Goal: Task Accomplishment & Management: Manage account settings

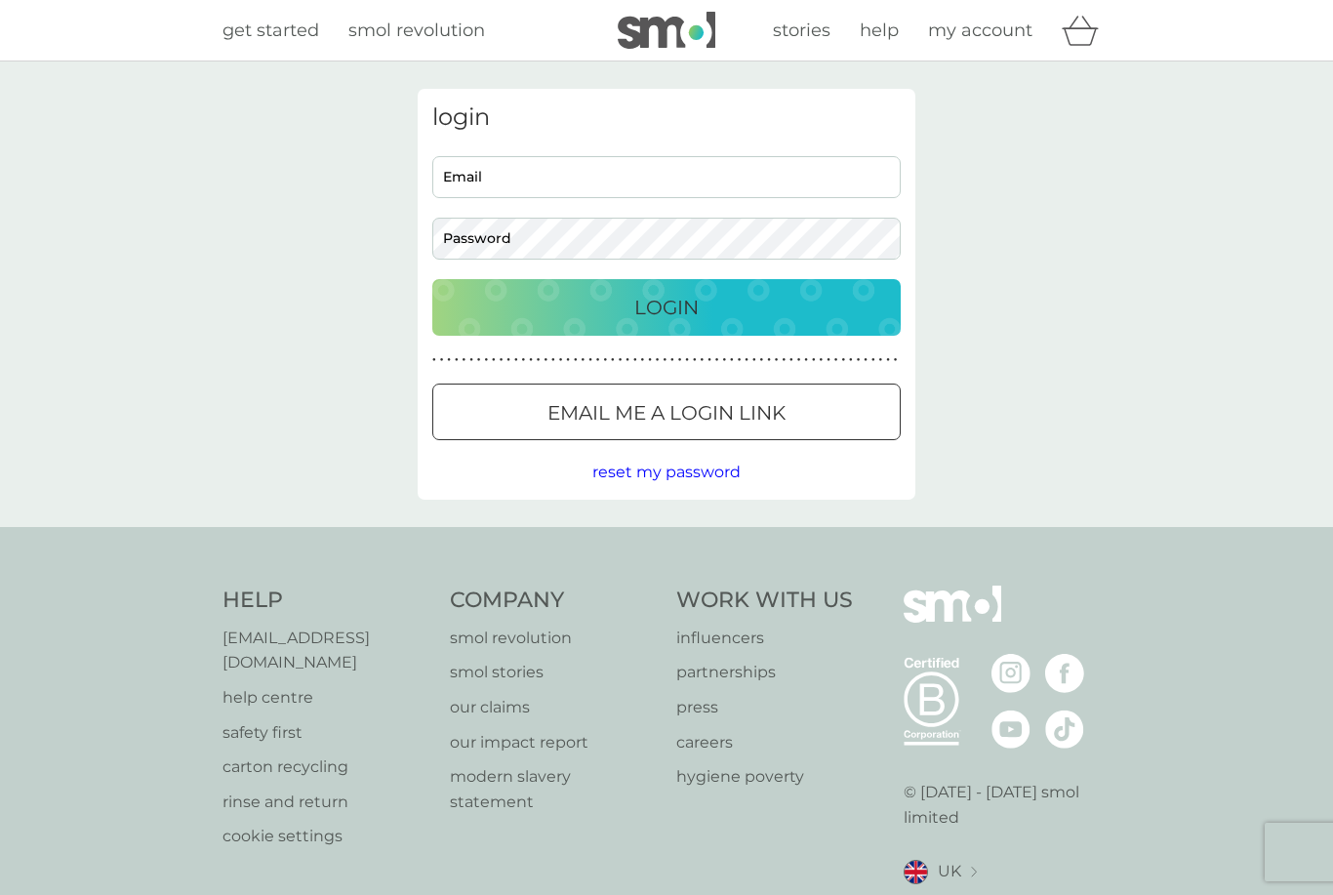
click at [526, 188] on input "Email" at bounding box center [666, 177] width 468 height 42
type input "[PERSON_NAME][EMAIL_ADDRESS][PERSON_NAME][DOMAIN_NAME]"
click at [706, 310] on div "Login" at bounding box center [666, 307] width 429 height 31
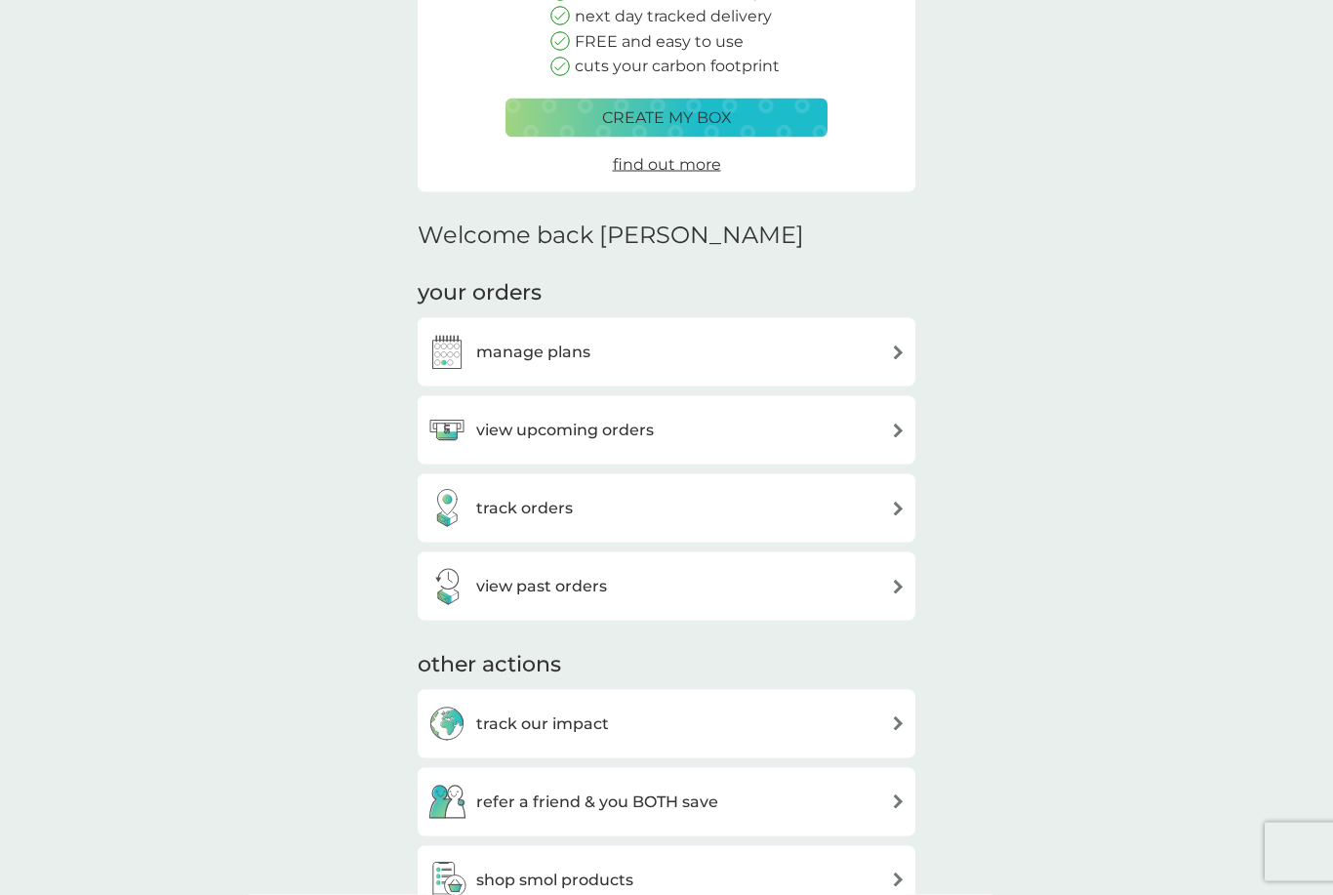
scroll to position [274, 0]
click at [892, 343] on img at bounding box center [898, 350] width 15 height 15
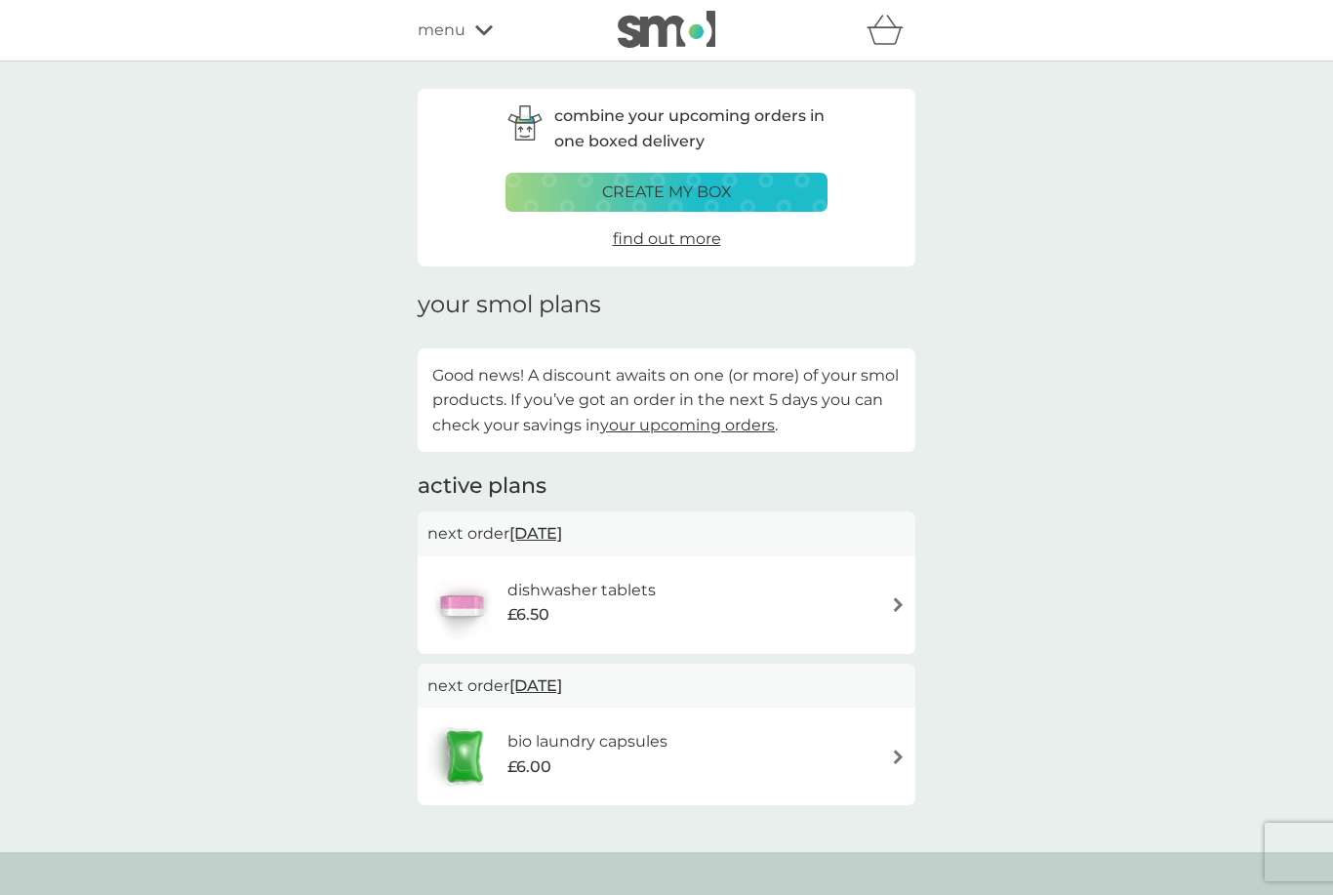
click at [870, 752] on div "bio laundry capsules £6.00" at bounding box center [666, 756] width 478 height 68
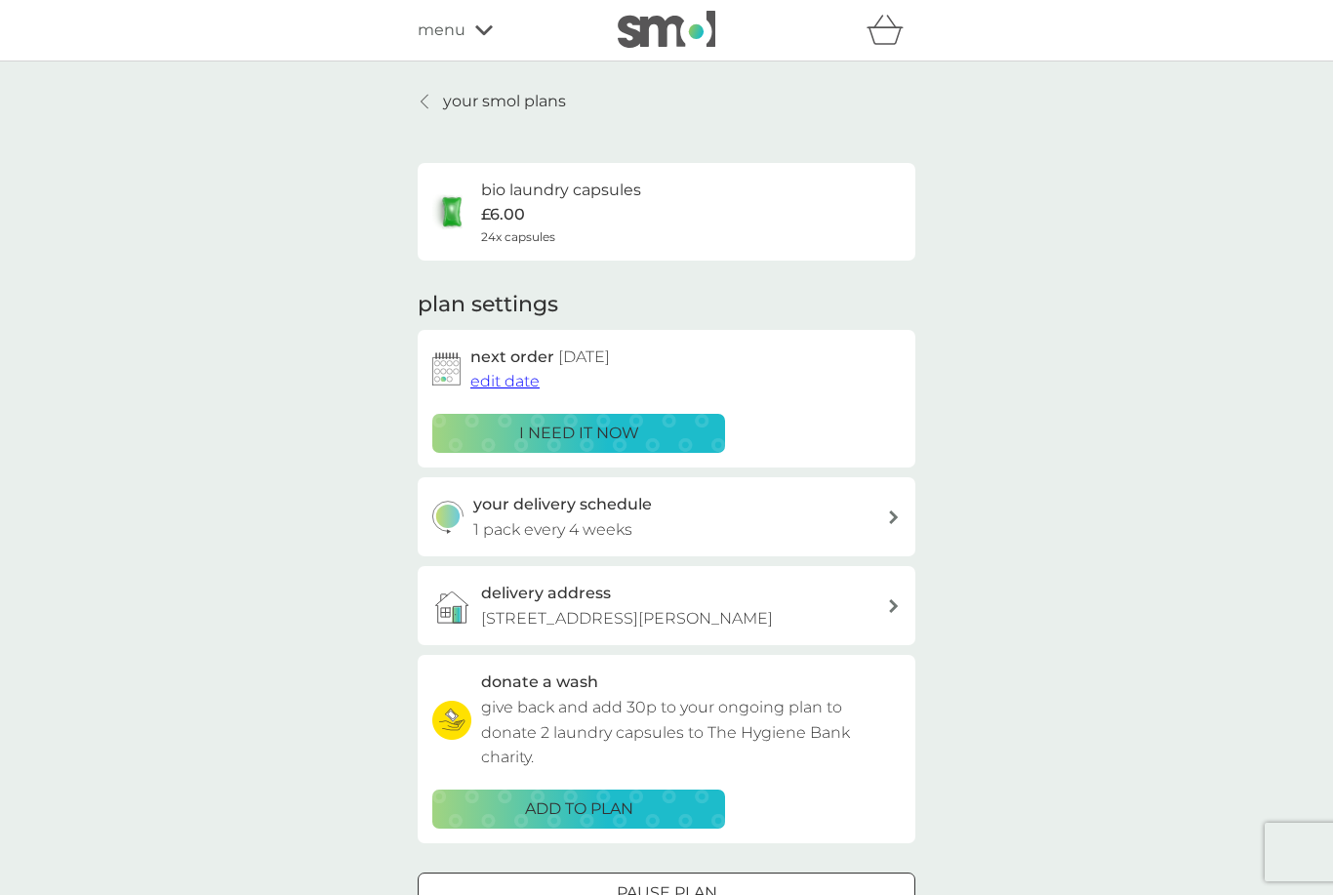
click at [885, 528] on div "your delivery schedule 1 pack every 4 weeks" at bounding box center [680, 517] width 415 height 50
select select "28"
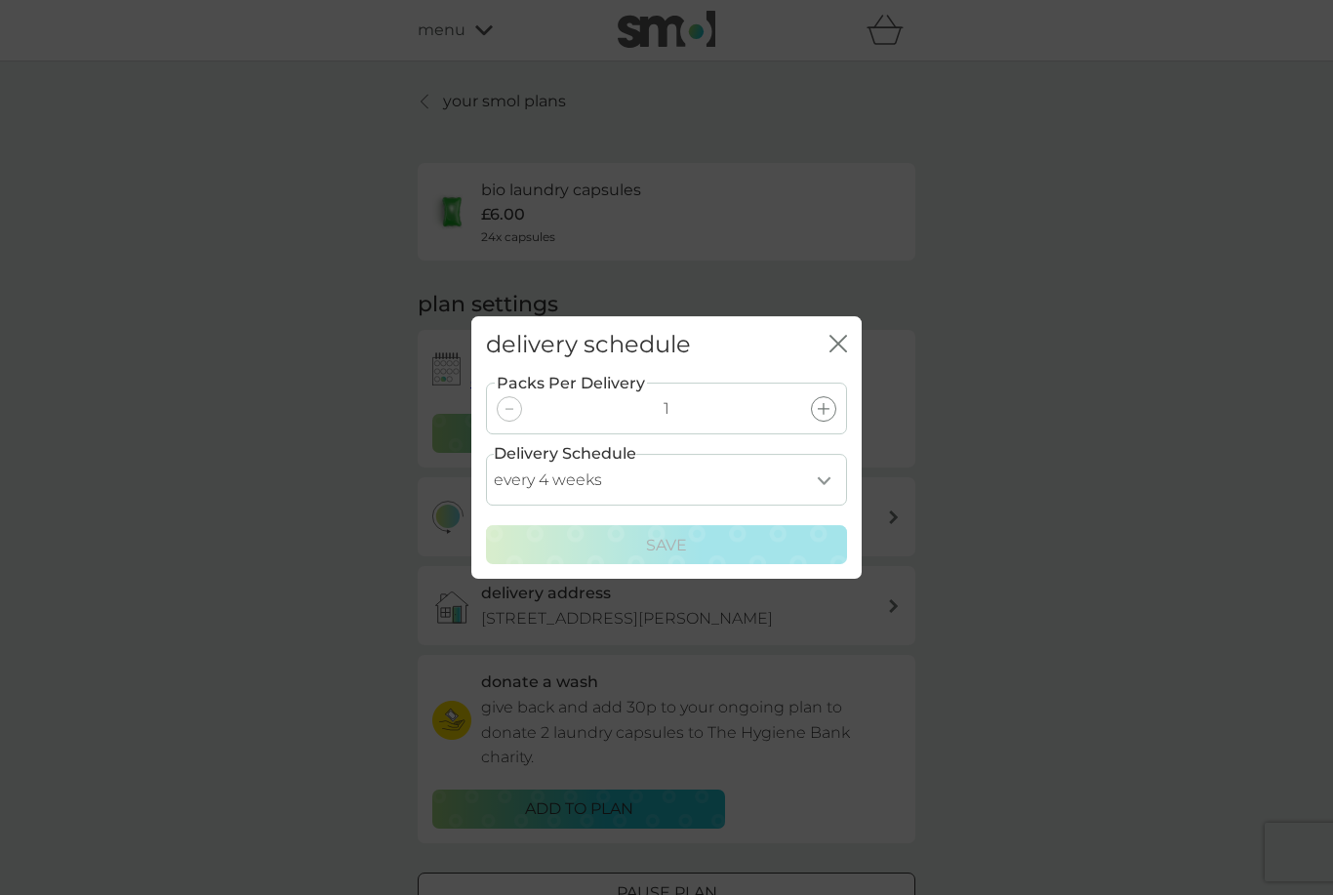
click at [1045, 556] on div "delivery schedule close Packs Per Delivery 1 Delivery Schedule every 1 week eve…" at bounding box center [666, 447] width 1333 height 895
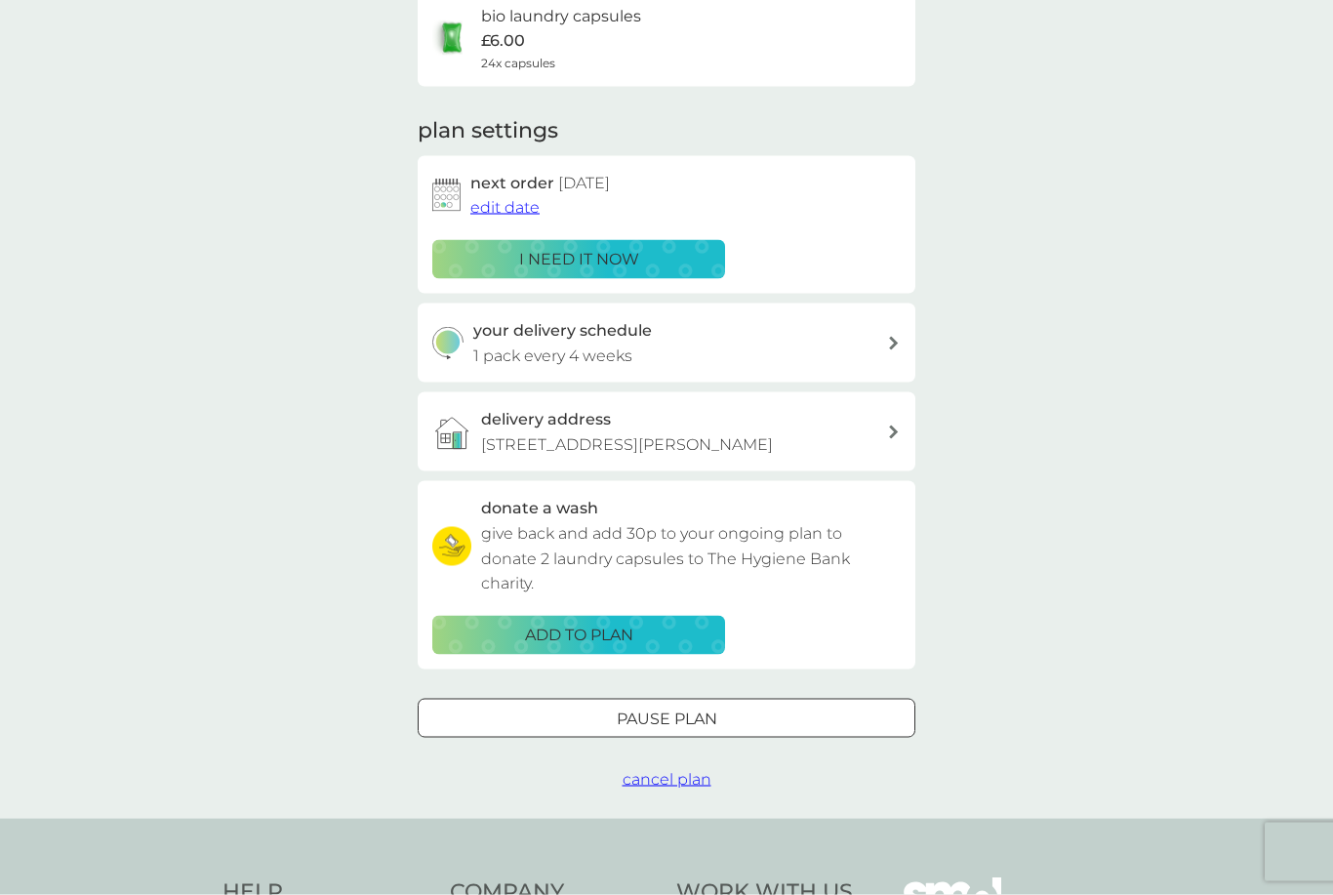
scroll to position [173, 0]
click at [668, 773] on span "cancel plan" at bounding box center [666, 780] width 89 height 19
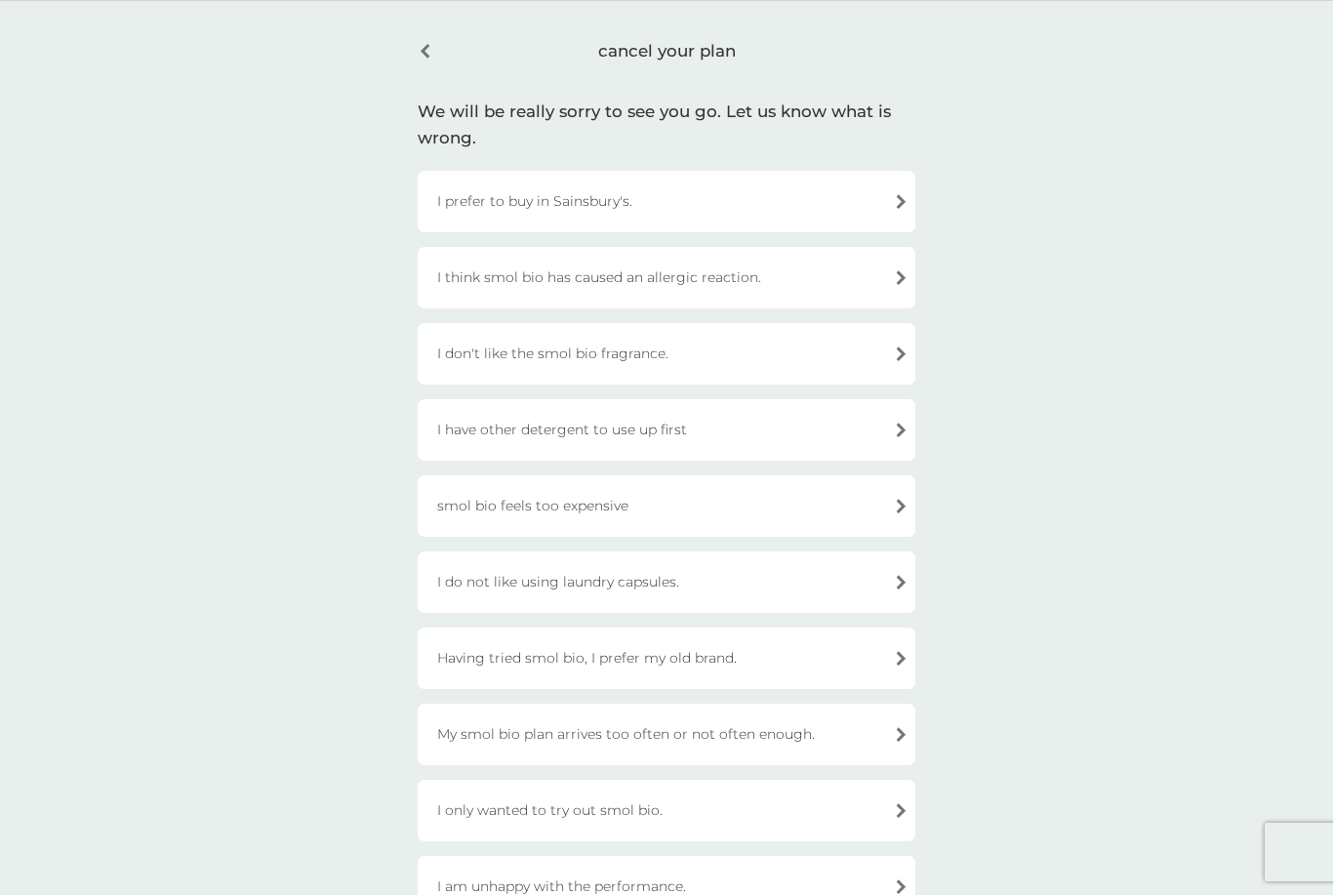
scroll to position [66, 0]
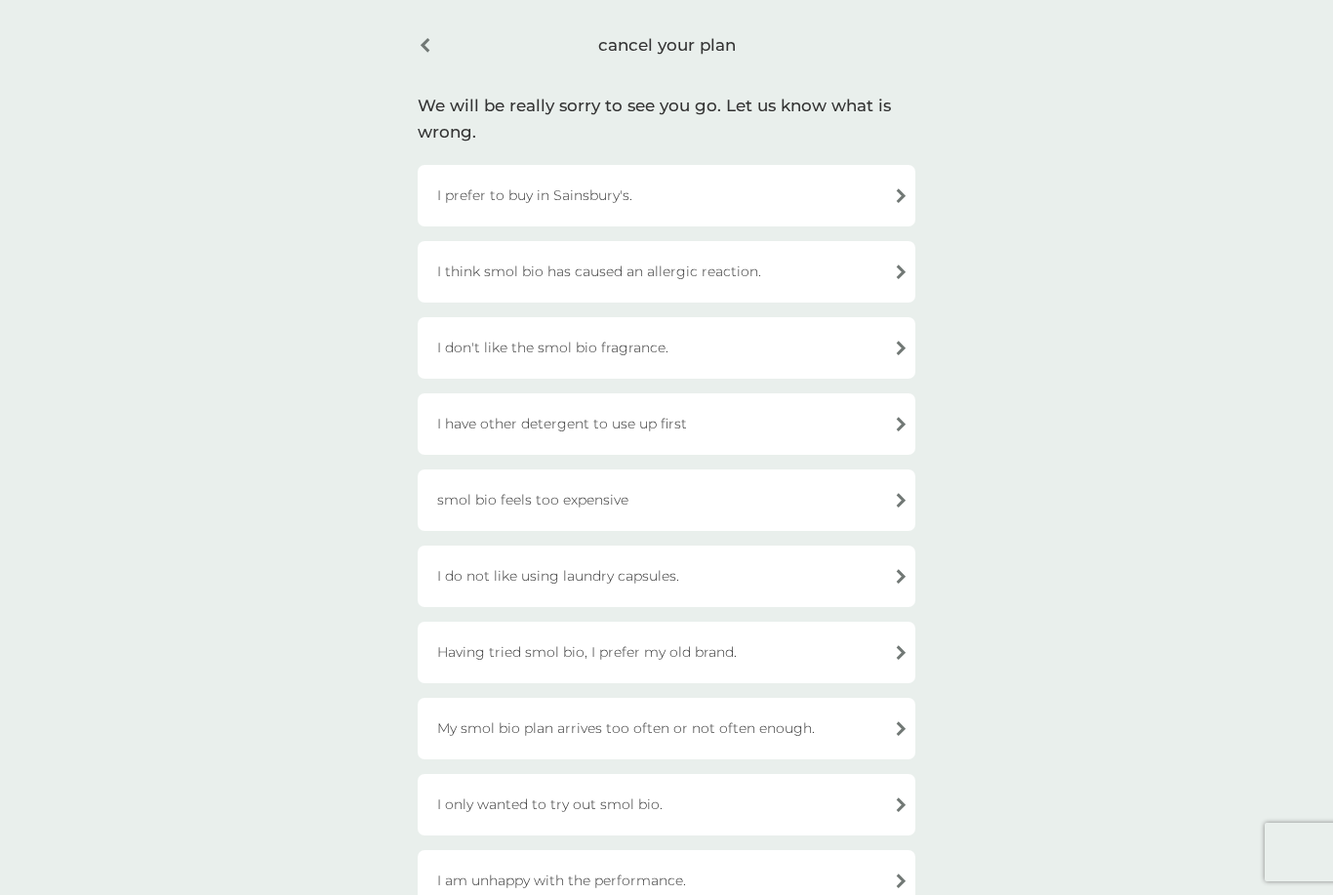
click at [882, 268] on div "I think smol bio has caused an allergic reaction." at bounding box center [667, 271] width 498 height 61
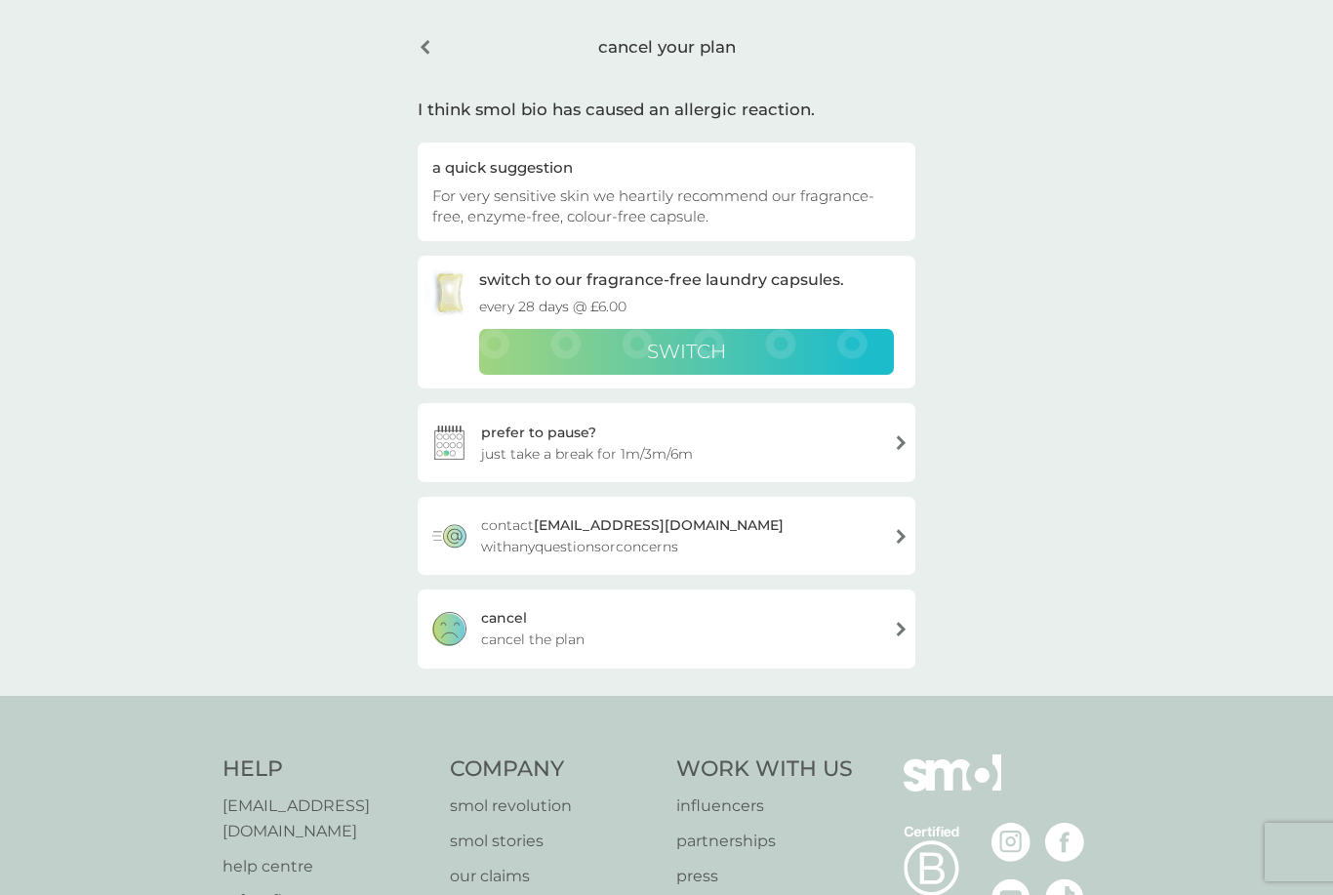
click at [686, 350] on span "SWITCH" at bounding box center [686, 350] width 79 height 23
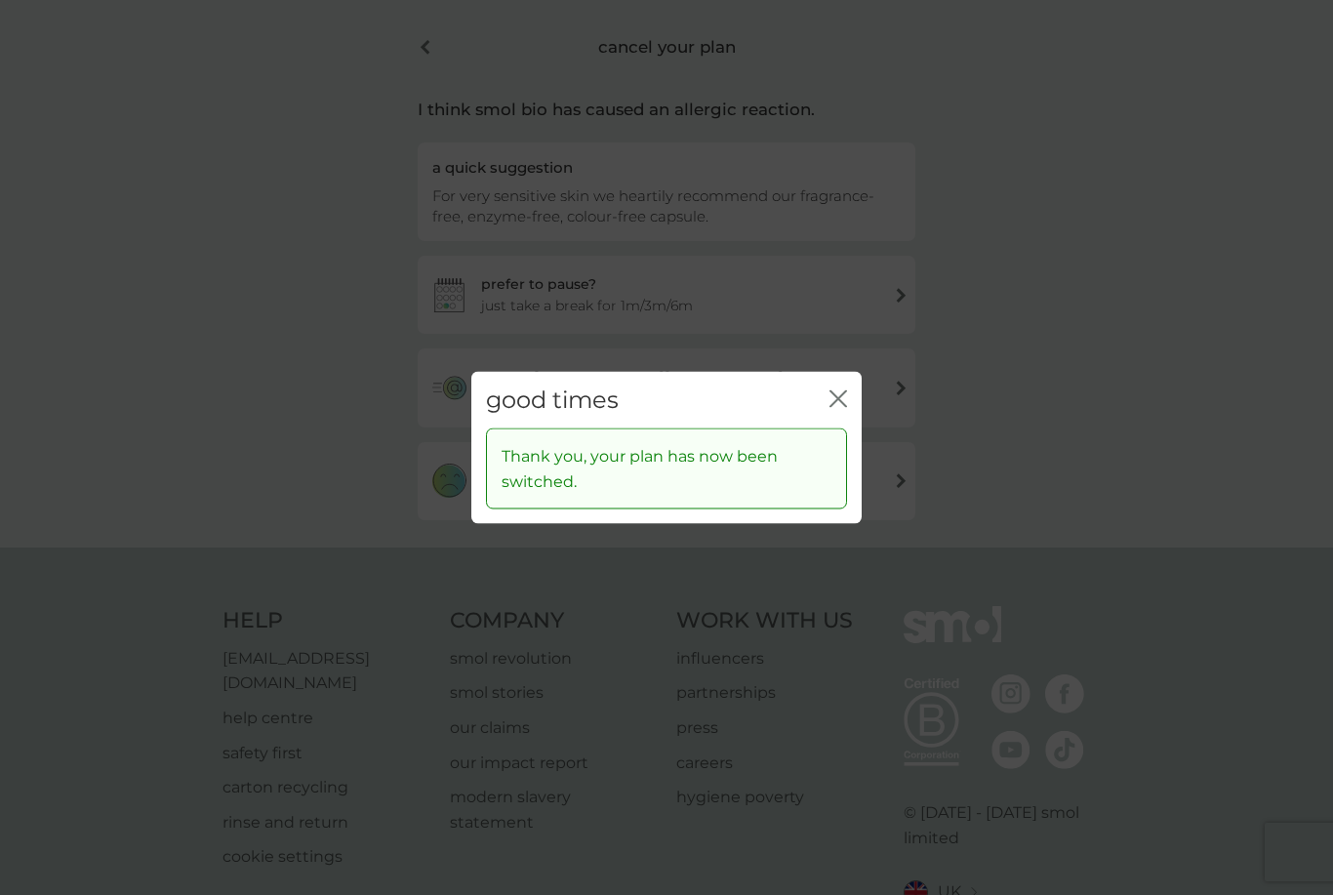
click at [846, 407] on icon "close" at bounding box center [838, 398] width 18 height 18
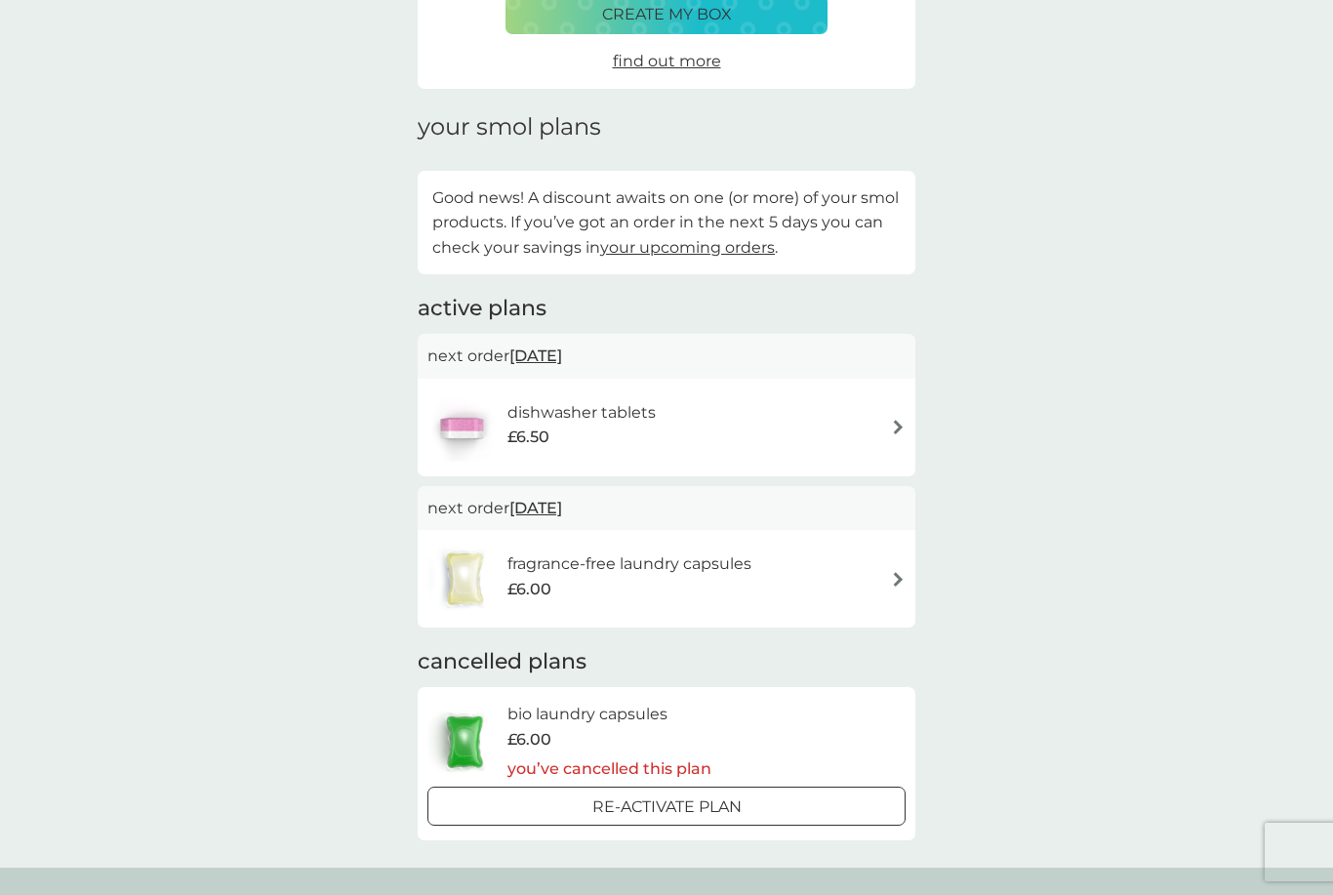
scroll to position [177, 0]
click at [899, 423] on img at bounding box center [898, 427] width 15 height 15
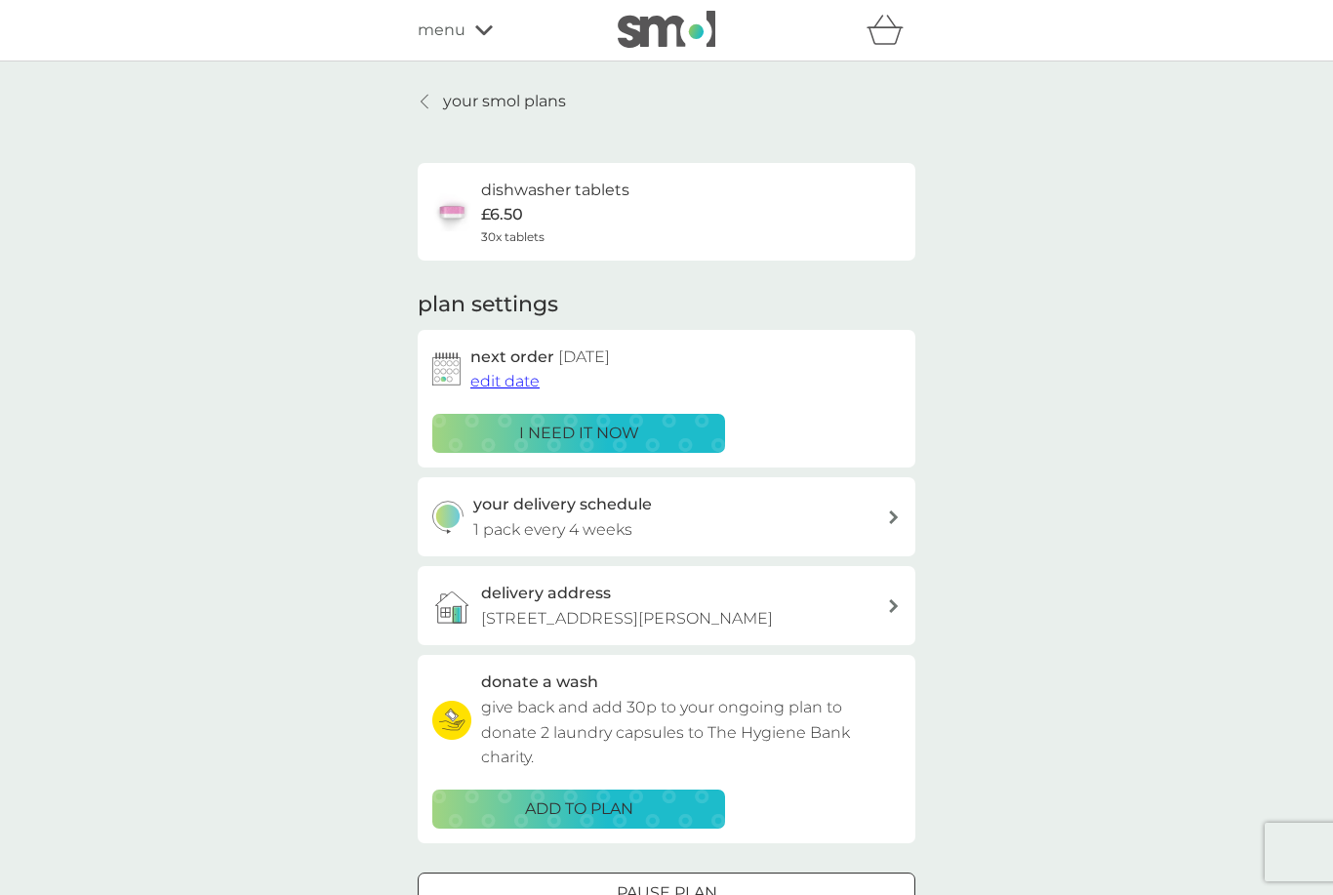
click at [508, 383] on span "edit date" at bounding box center [504, 381] width 69 height 19
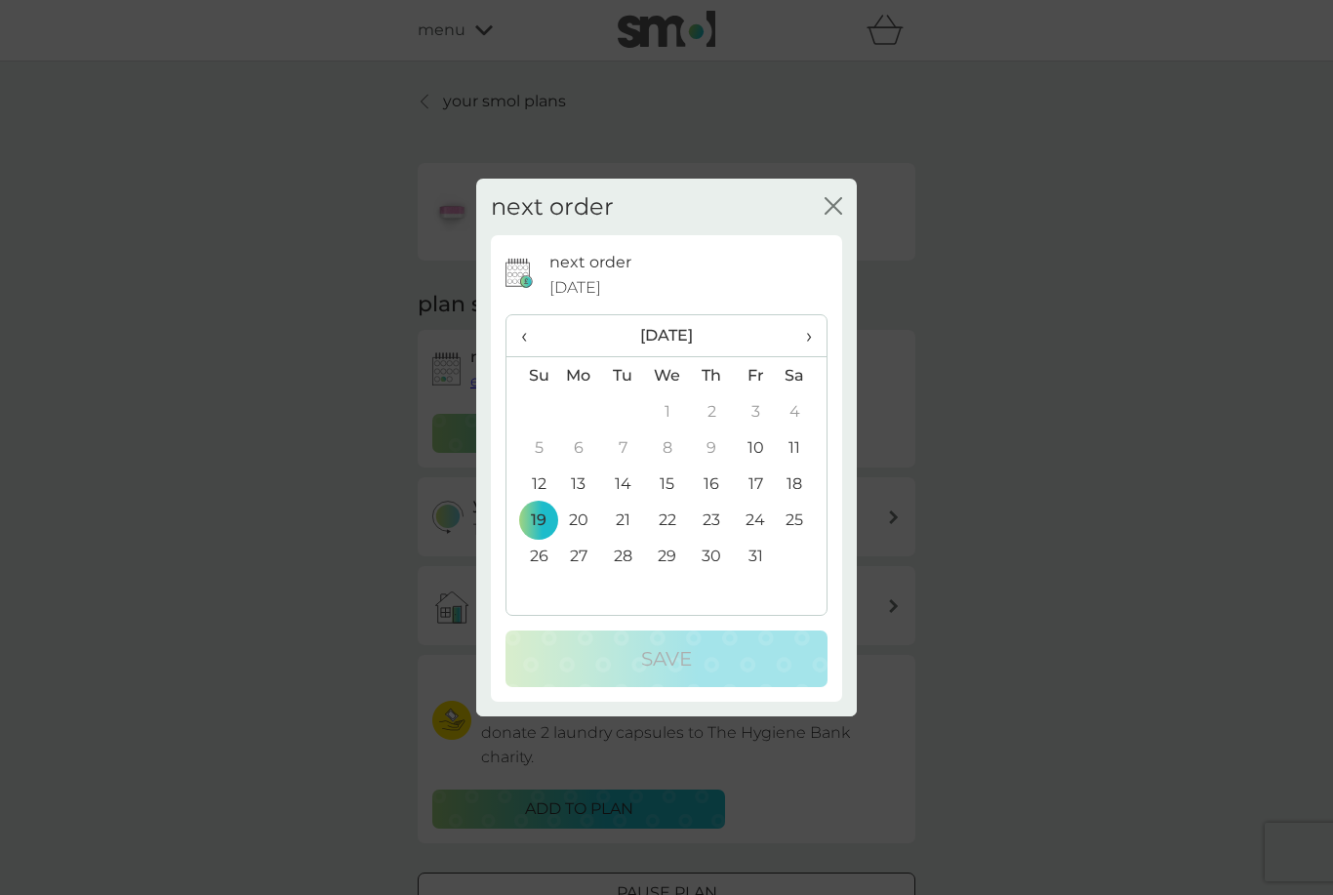
click at [810, 356] on span "›" at bounding box center [802, 335] width 20 height 41
click at [547, 465] on td "2" at bounding box center [531, 447] width 50 height 36
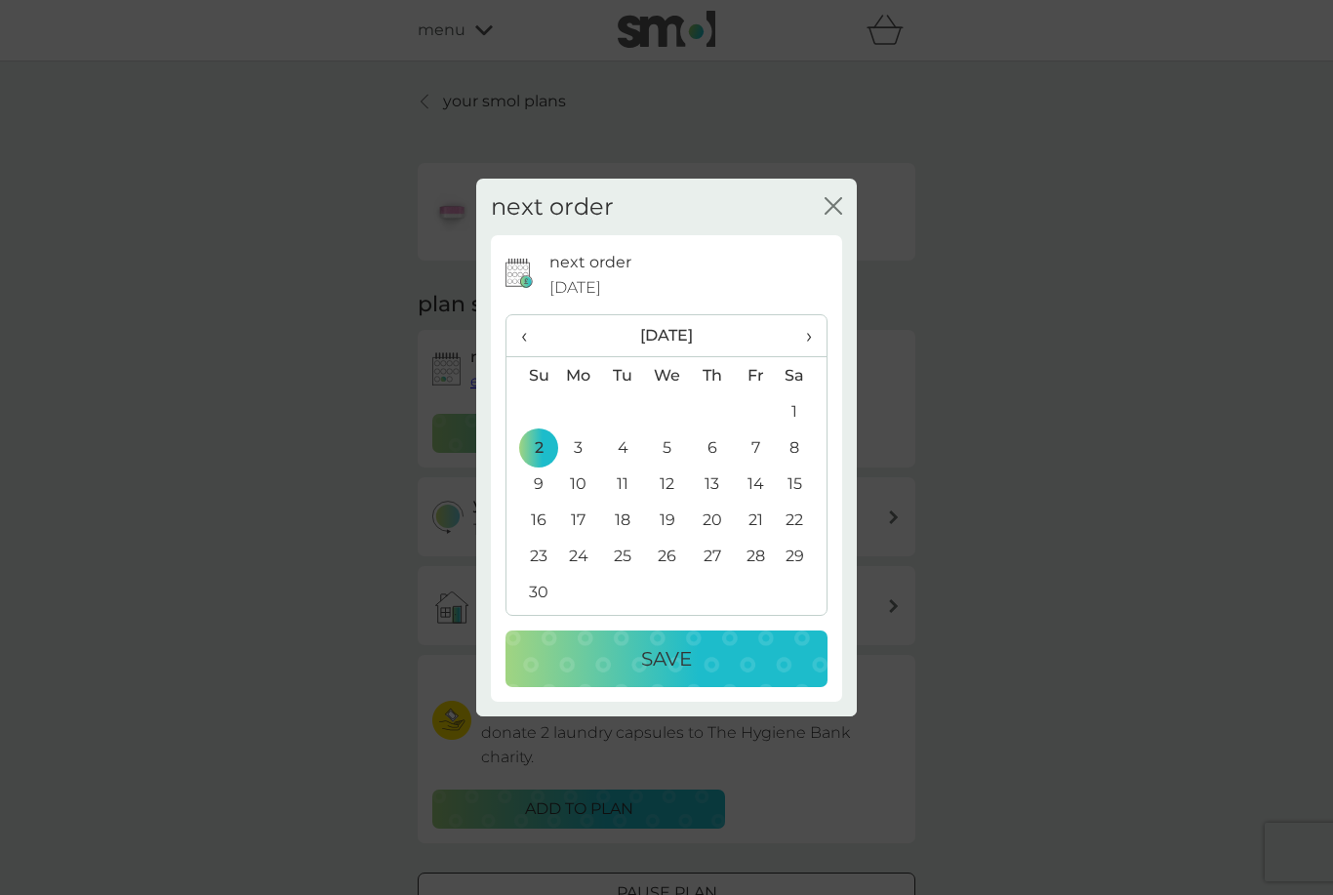
click at [689, 674] on p "Save" at bounding box center [666, 658] width 51 height 31
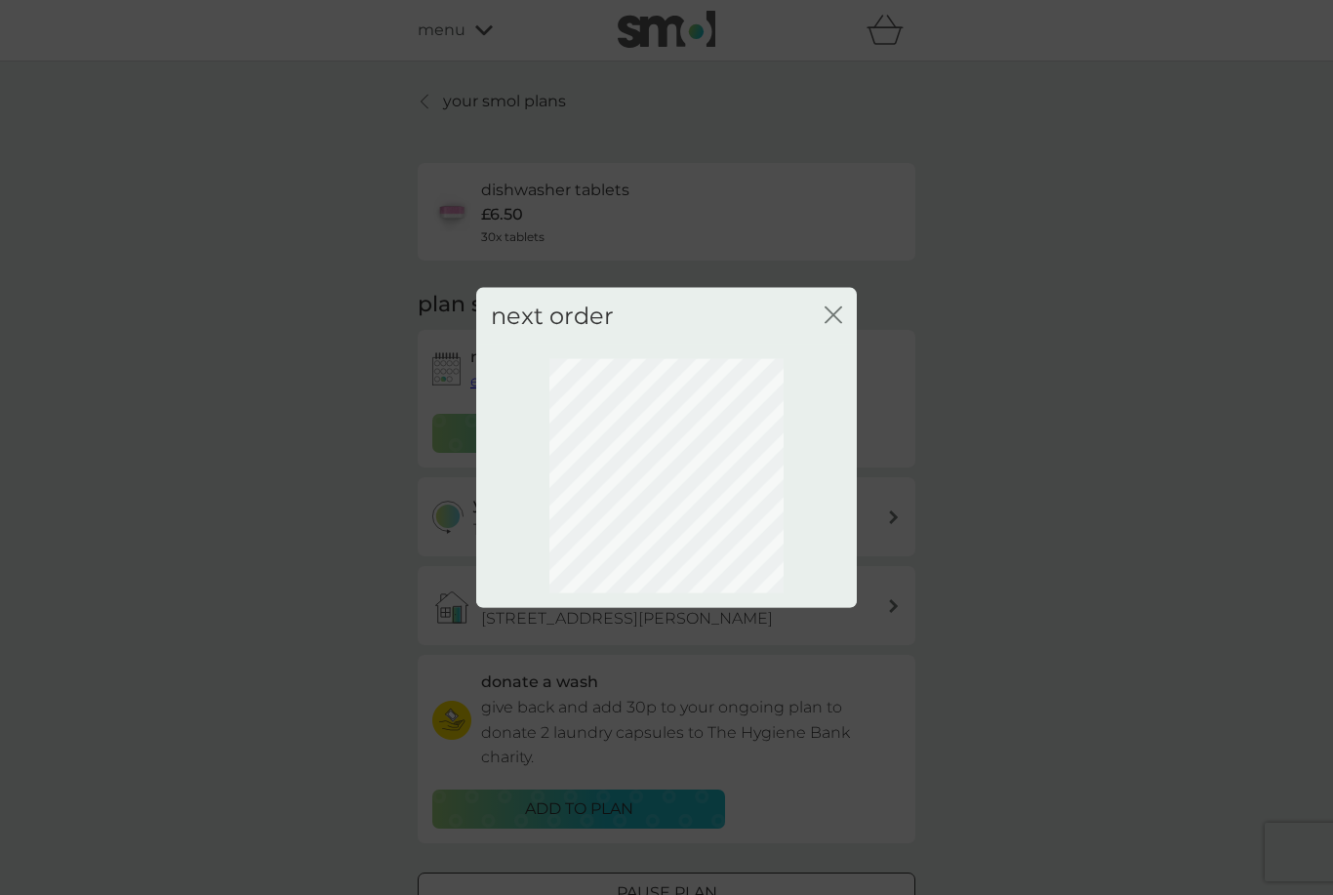
click at [841, 322] on icon "close" at bounding box center [837, 314] width 8 height 16
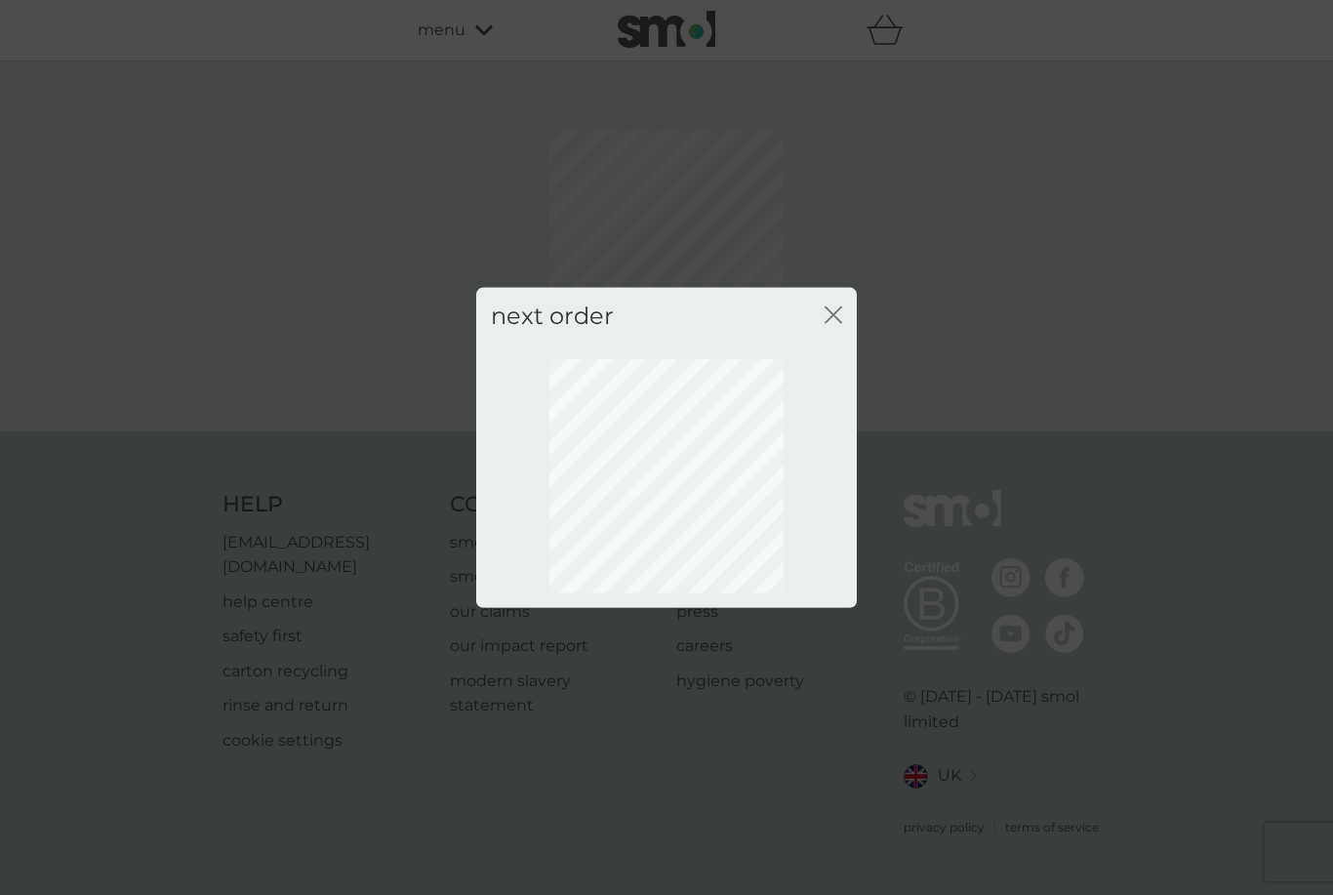
click at [838, 323] on icon "close" at bounding box center [833, 314] width 18 height 18
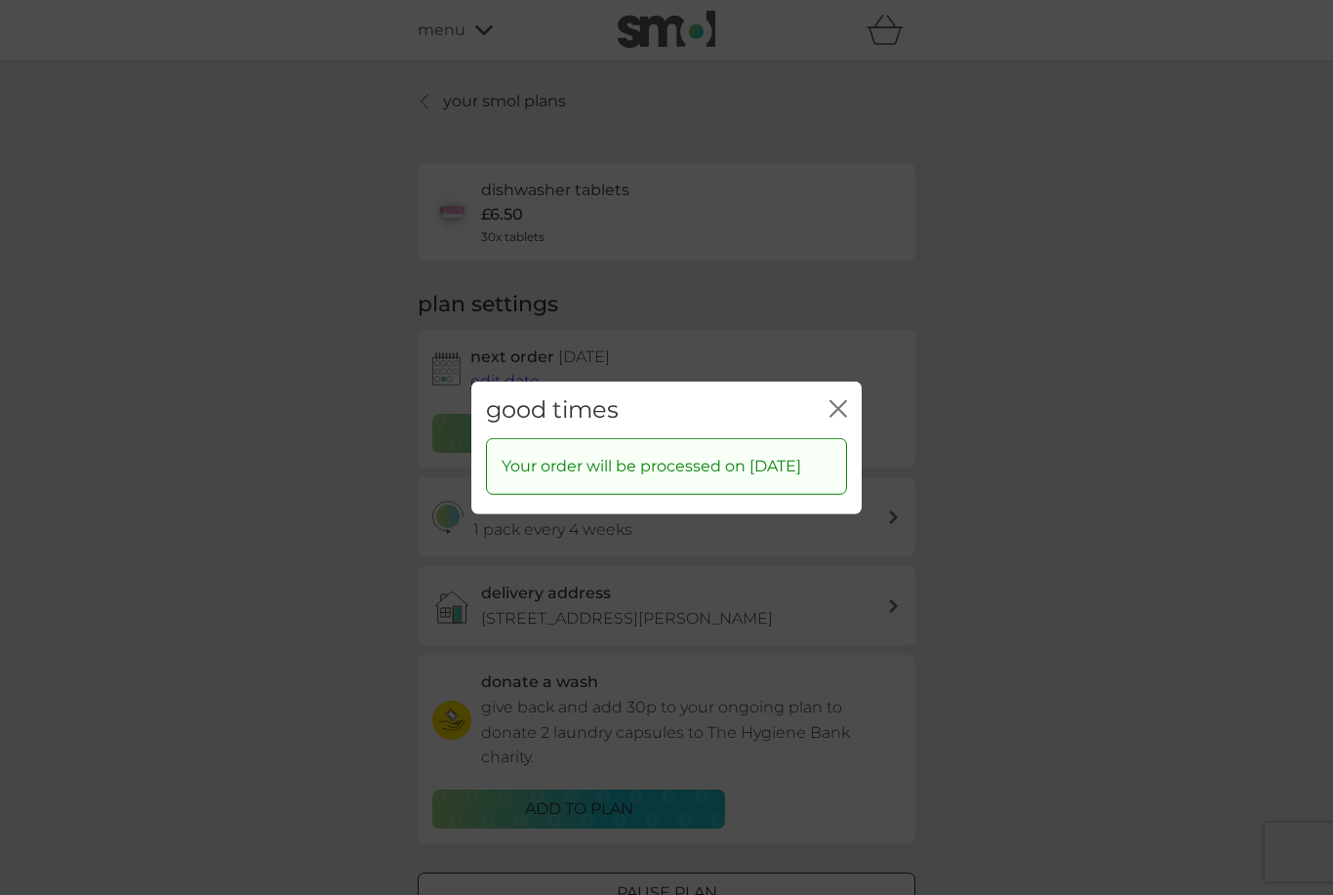
click at [850, 418] on div "good times close" at bounding box center [666, 409] width 390 height 58
click at [845, 416] on icon "close" at bounding box center [842, 408] width 8 height 16
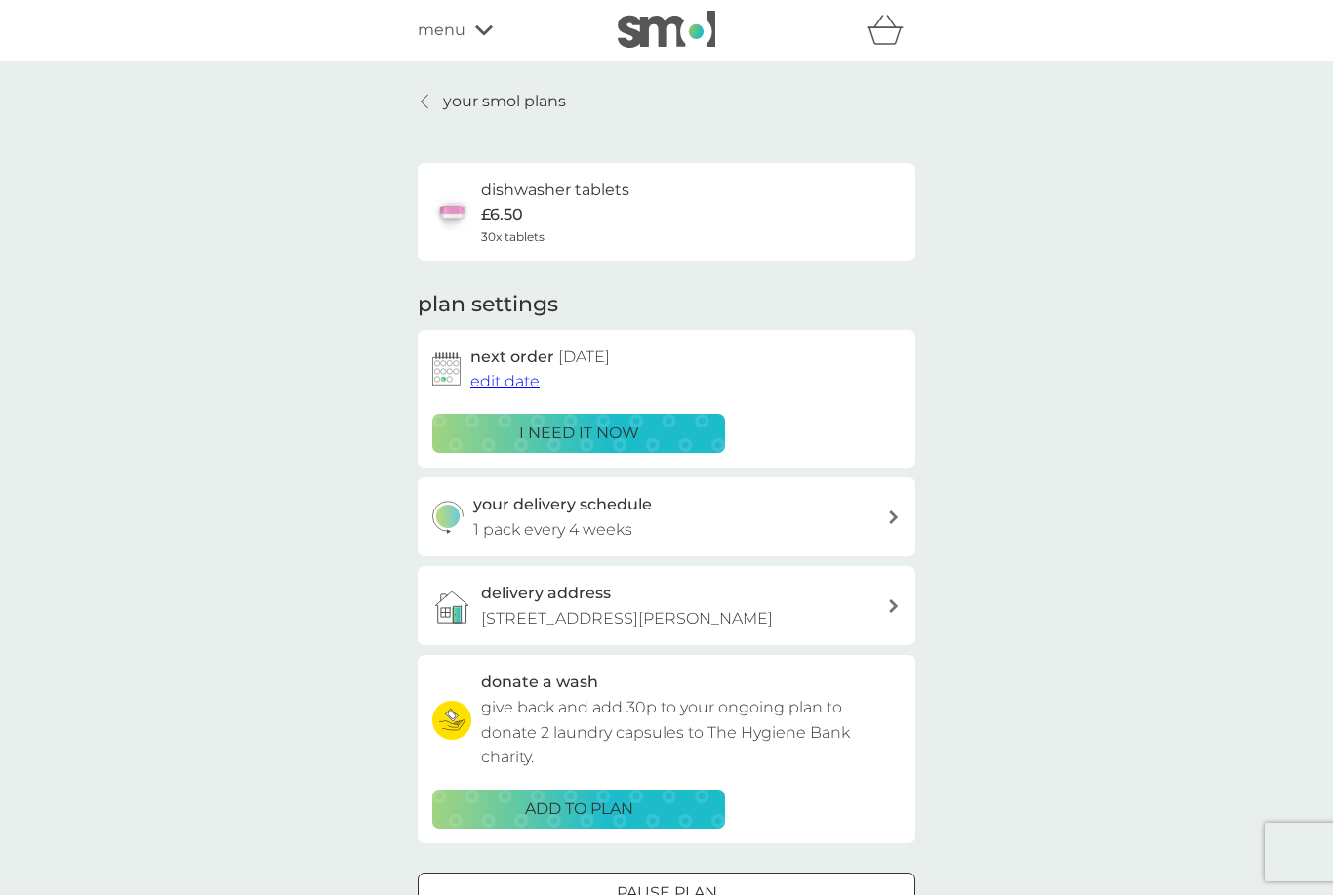
click at [481, 101] on p "your smol plans" at bounding box center [504, 101] width 123 height 25
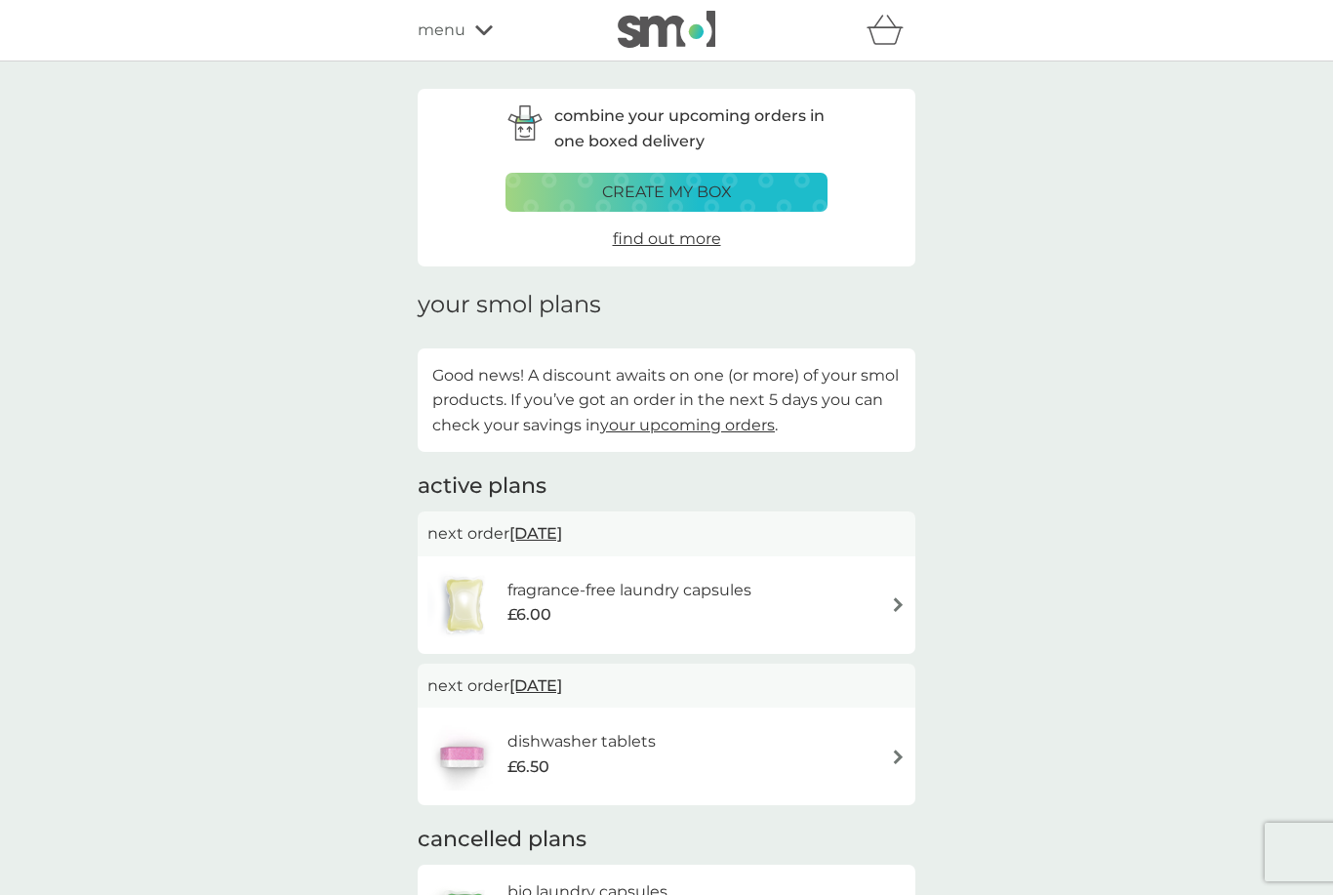
click at [889, 609] on div "fragrance-free laundry capsules £6.00" at bounding box center [666, 605] width 478 height 68
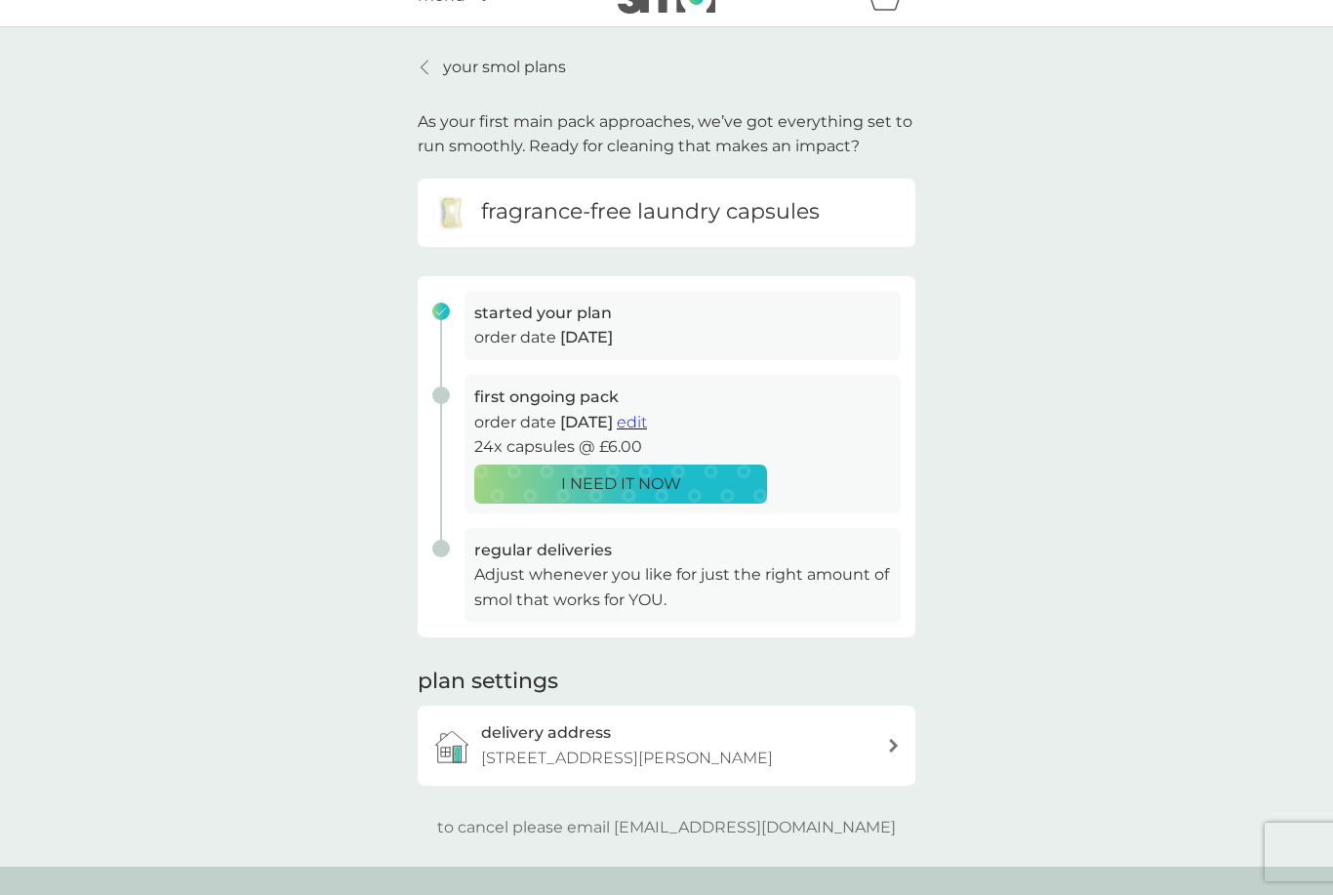
scroll to position [35, 0]
click at [647, 420] on span "edit" at bounding box center [632, 421] width 30 height 19
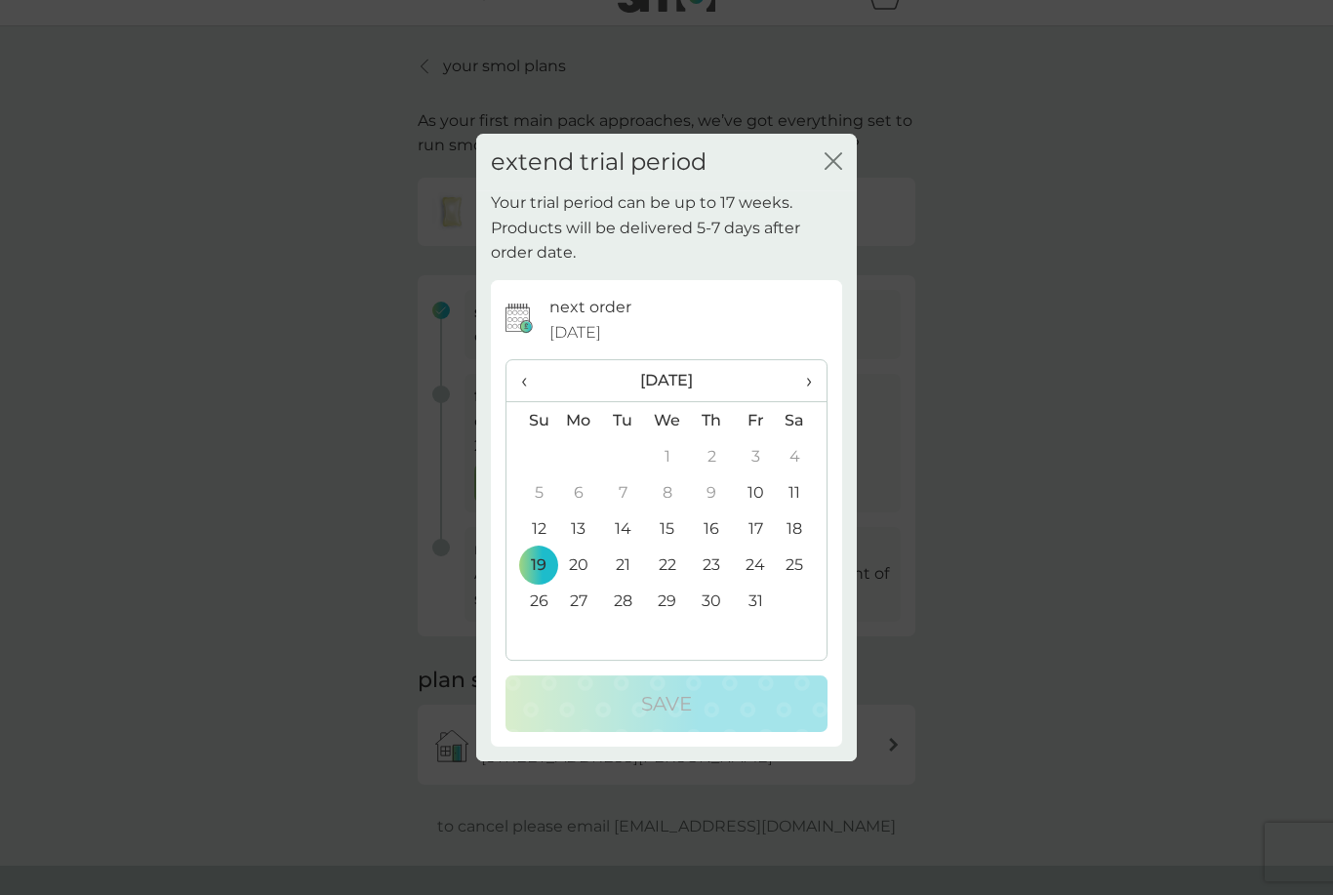
click at [806, 401] on span "›" at bounding box center [802, 380] width 20 height 41
click at [800, 546] on td "15" at bounding box center [801, 528] width 49 height 36
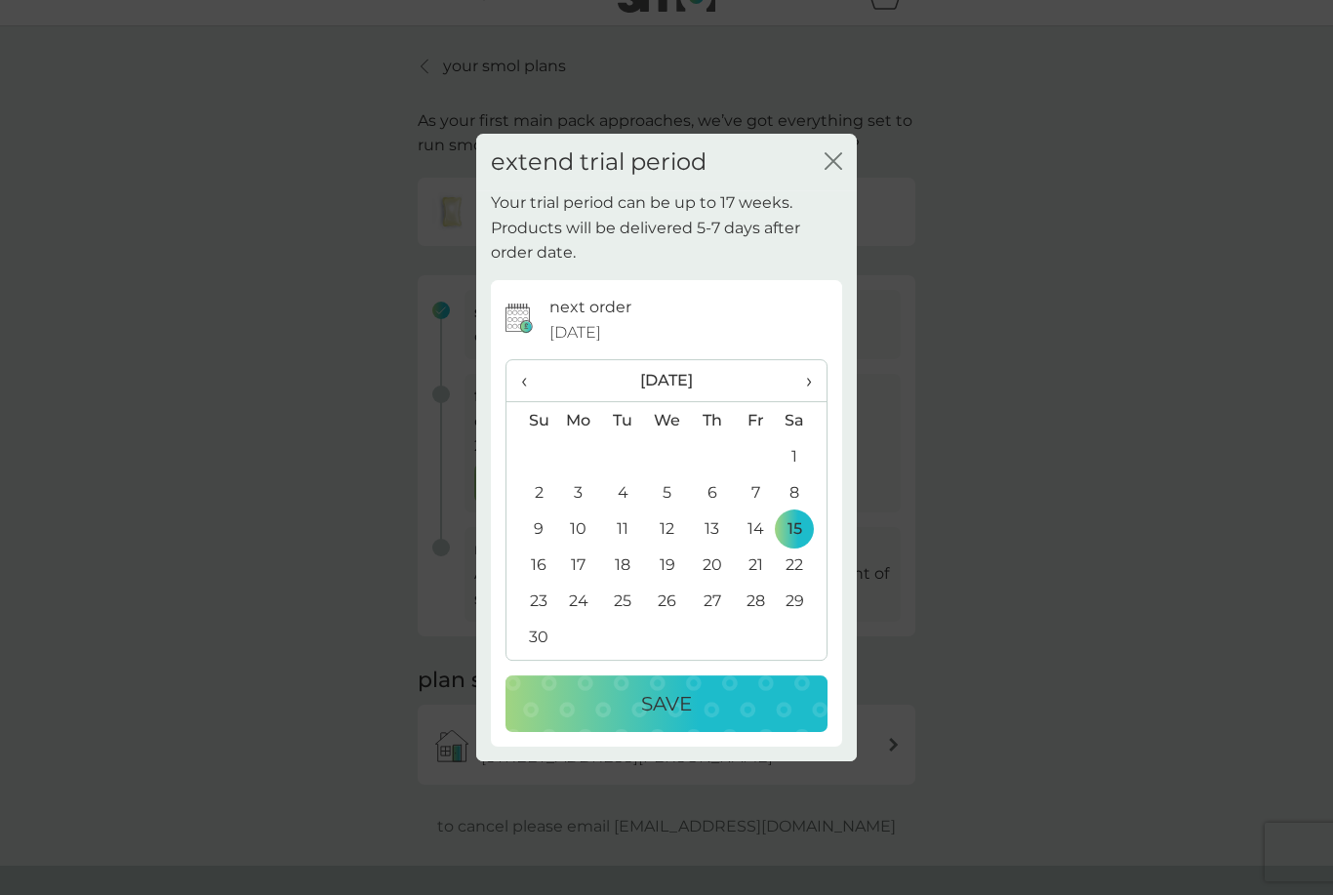
click at [691, 719] on p "Save" at bounding box center [666, 703] width 51 height 31
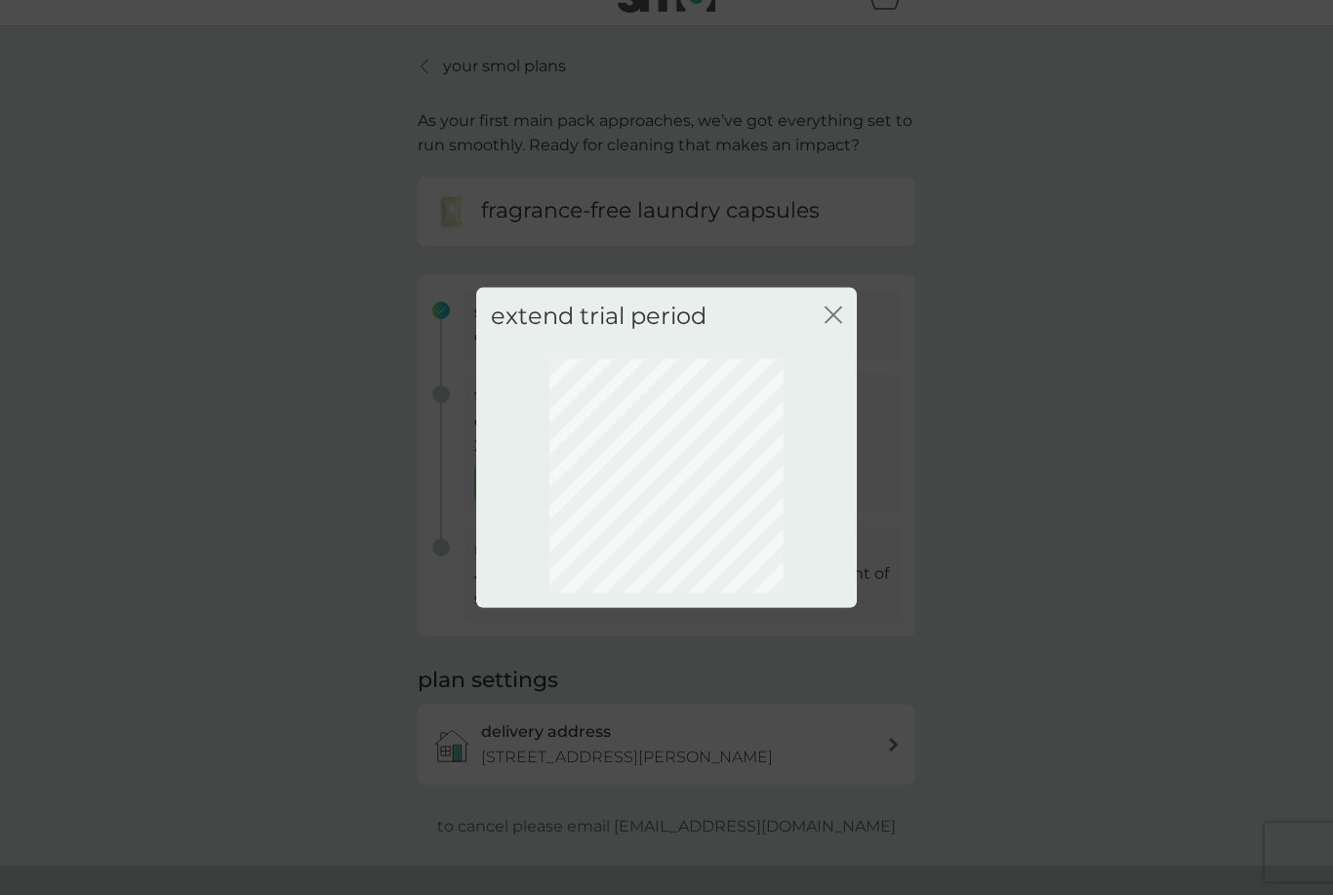
scroll to position [0, 0]
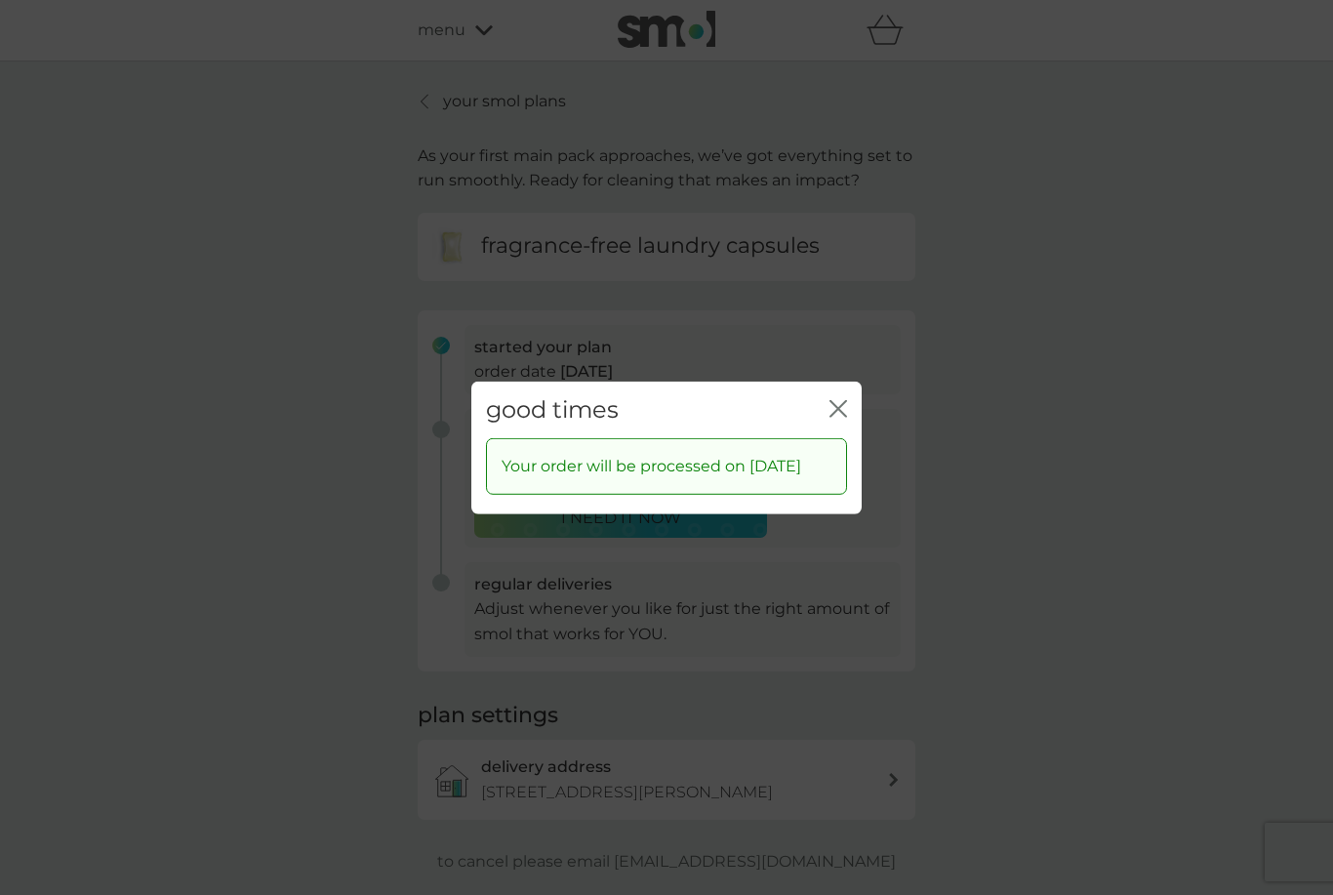
click at [845, 416] on icon "close" at bounding box center [842, 408] width 8 height 16
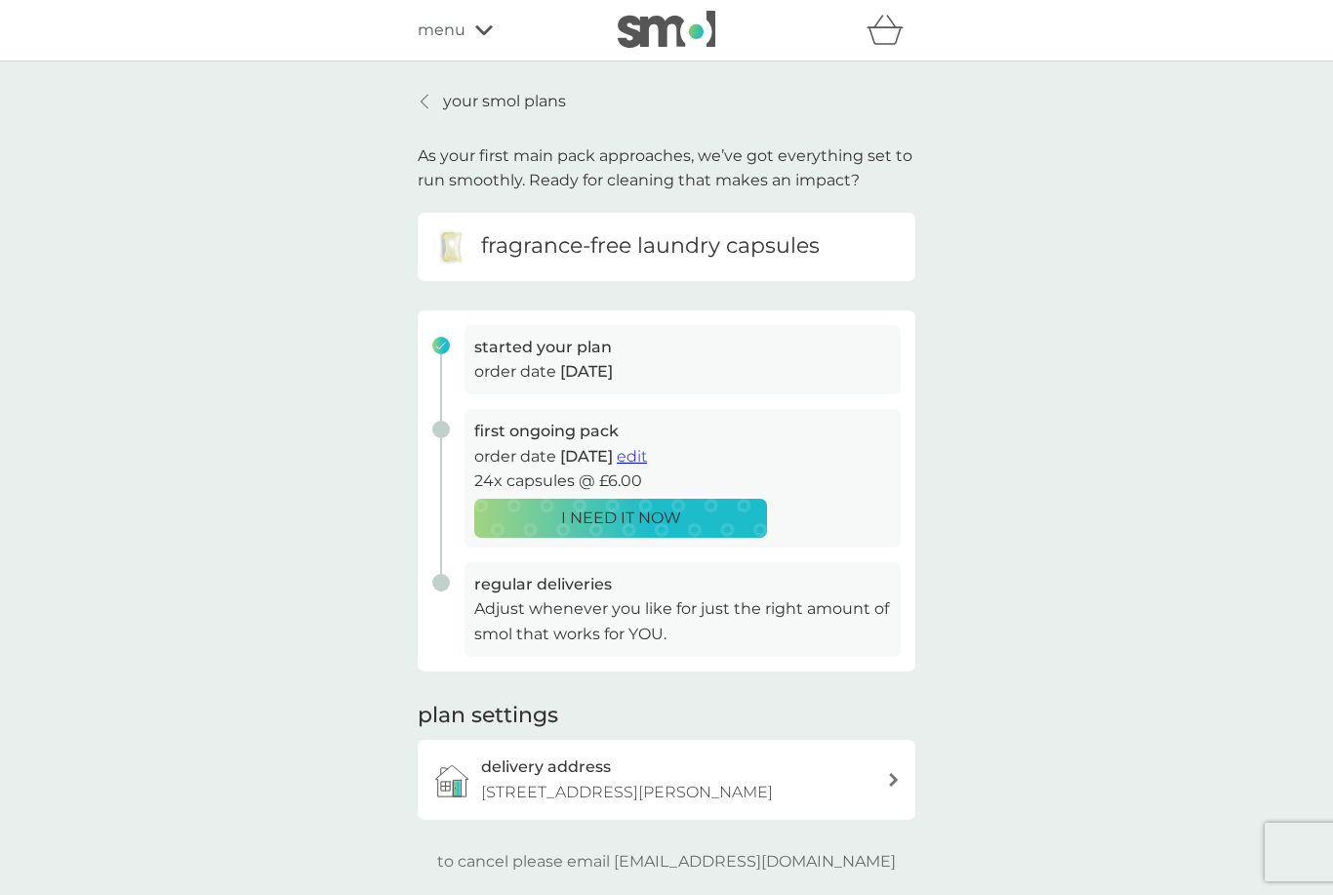
click at [436, 91] on link "your smol plans" at bounding box center [492, 101] width 148 height 25
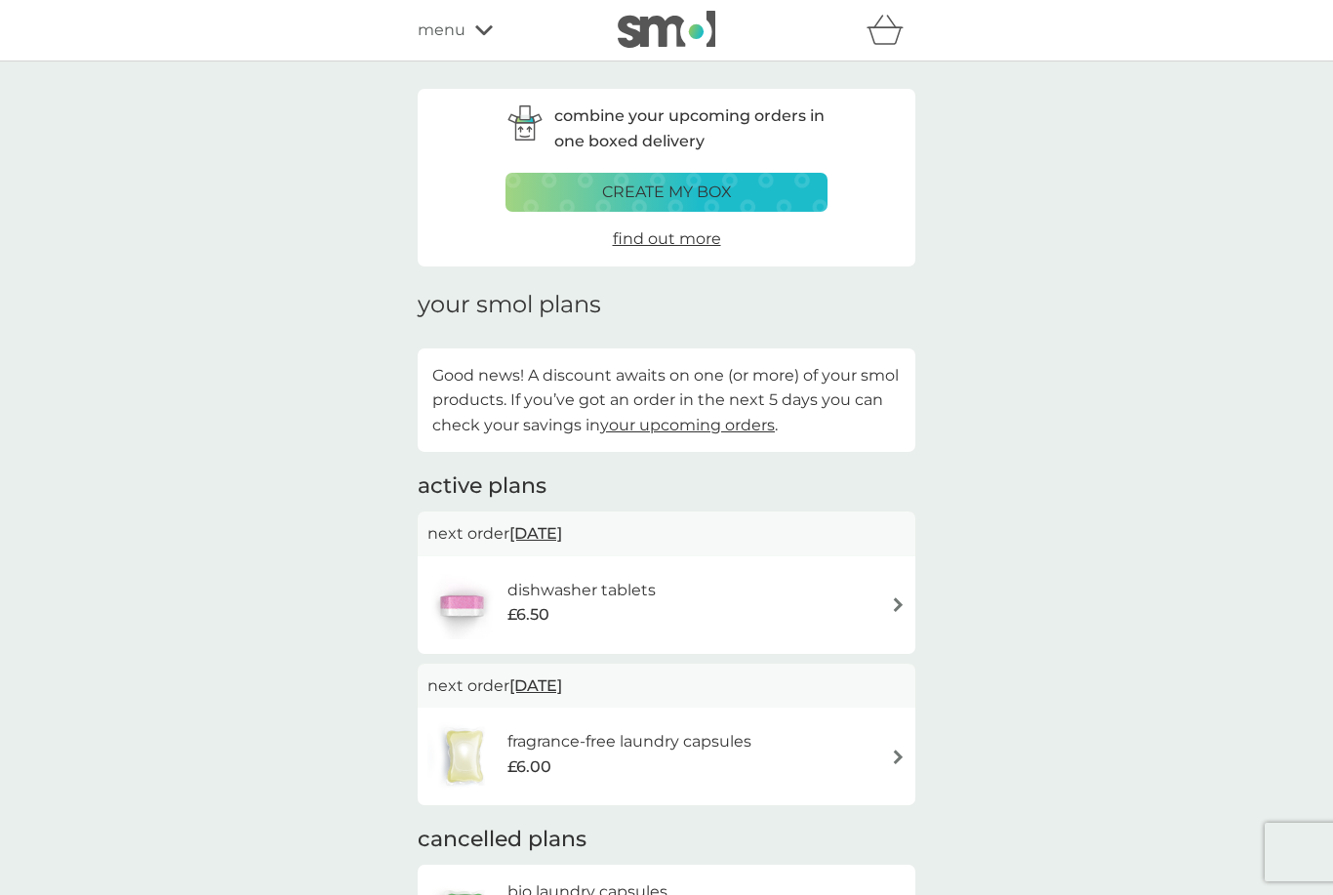
click at [897, 598] on img at bounding box center [898, 604] width 15 height 15
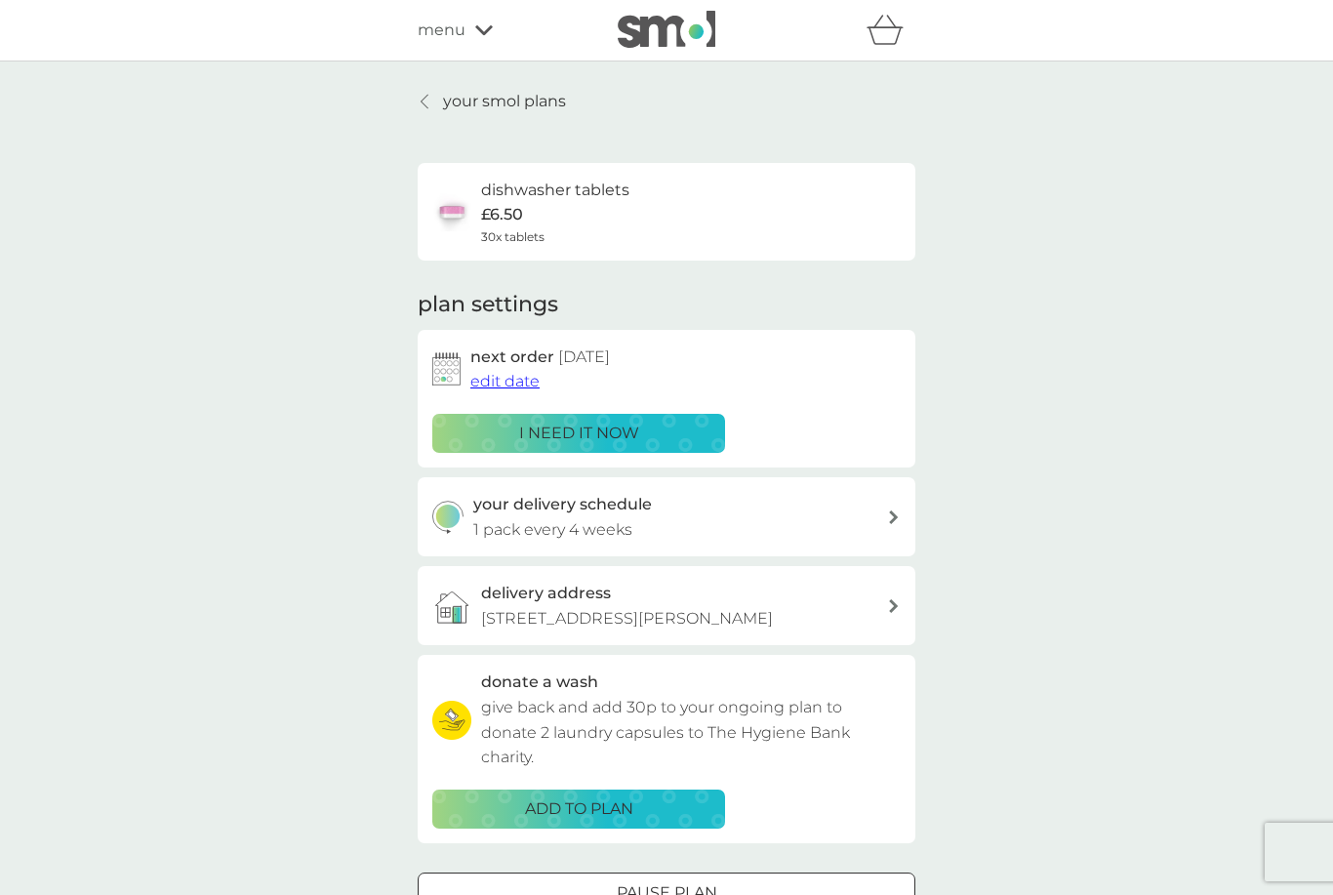
click at [477, 38] on div "menu" at bounding box center [501, 30] width 166 height 25
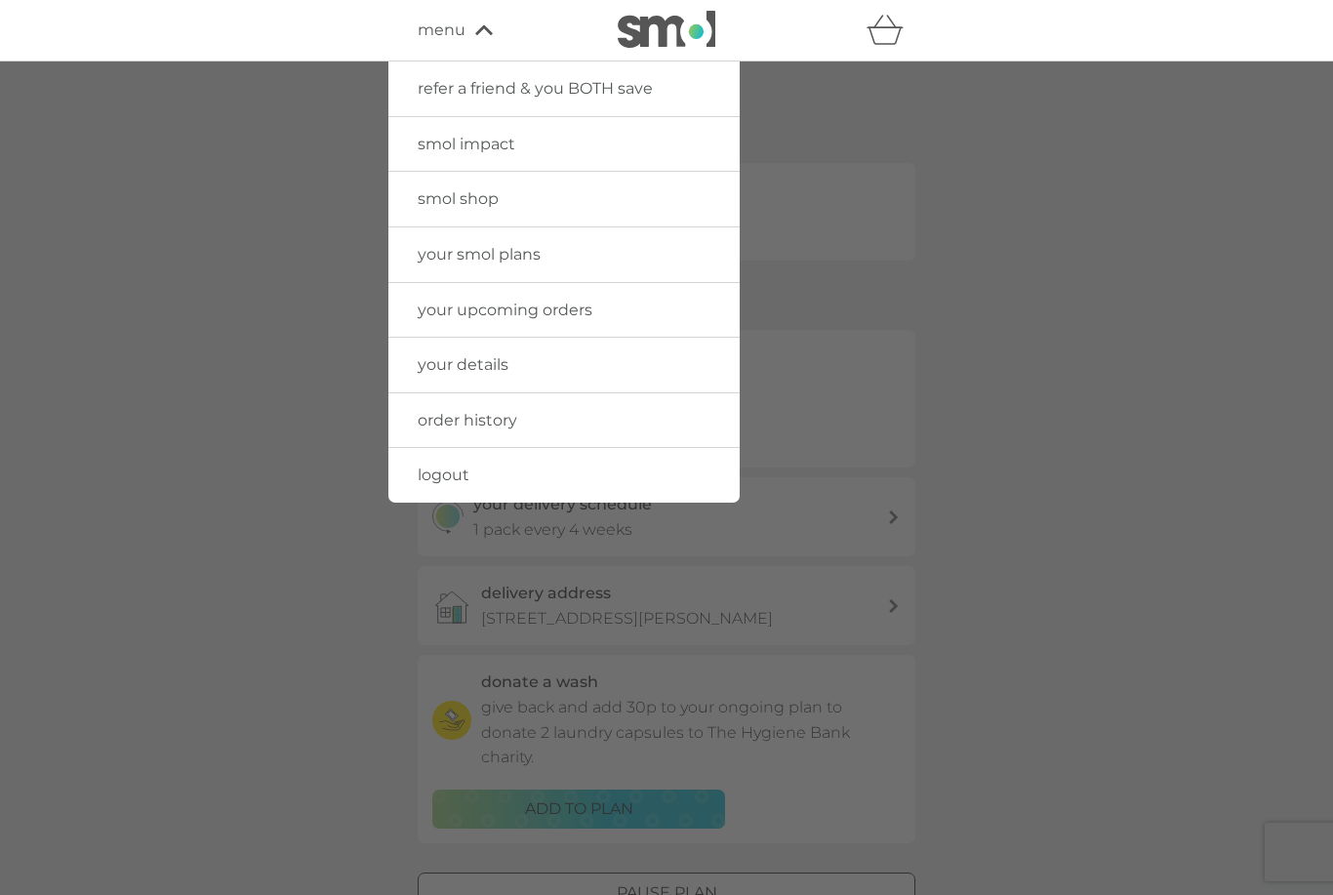
click at [475, 198] on span "smol shop" at bounding box center [458, 198] width 81 height 19
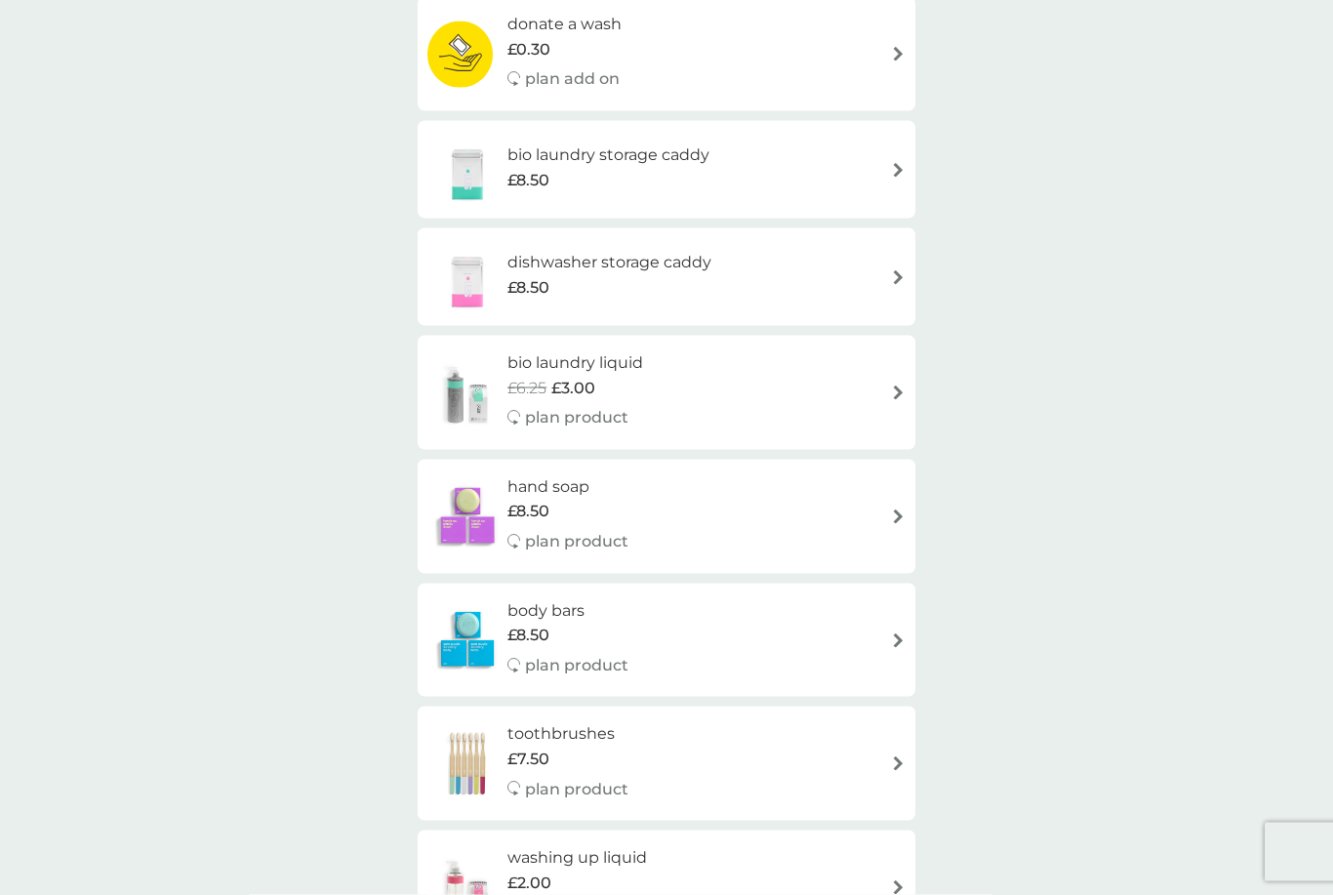
scroll to position [1303, 0]
click at [561, 167] on div "£8.50" at bounding box center [608, 179] width 202 height 25
